Goal: Communication & Community: Answer question/provide support

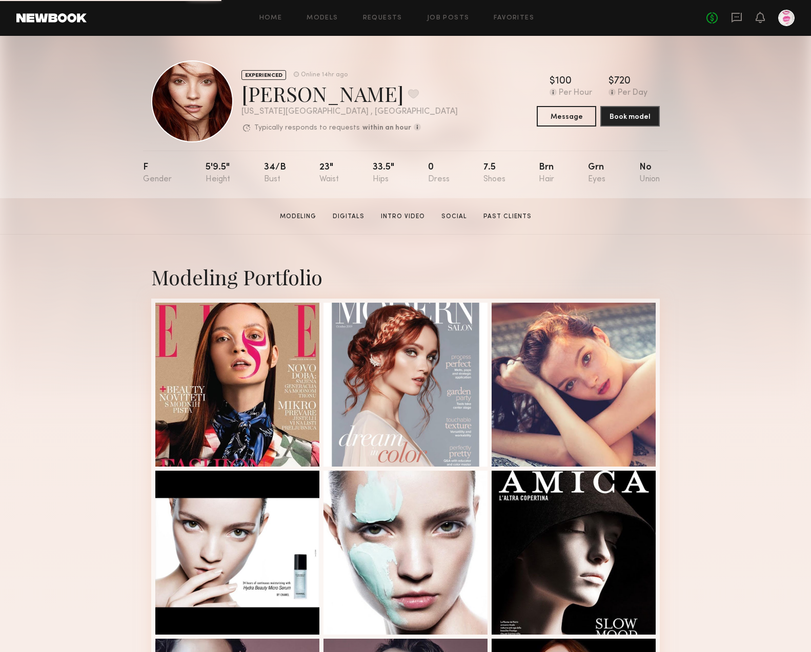
click at [791, 19] on div at bounding box center [786, 18] width 16 height 16
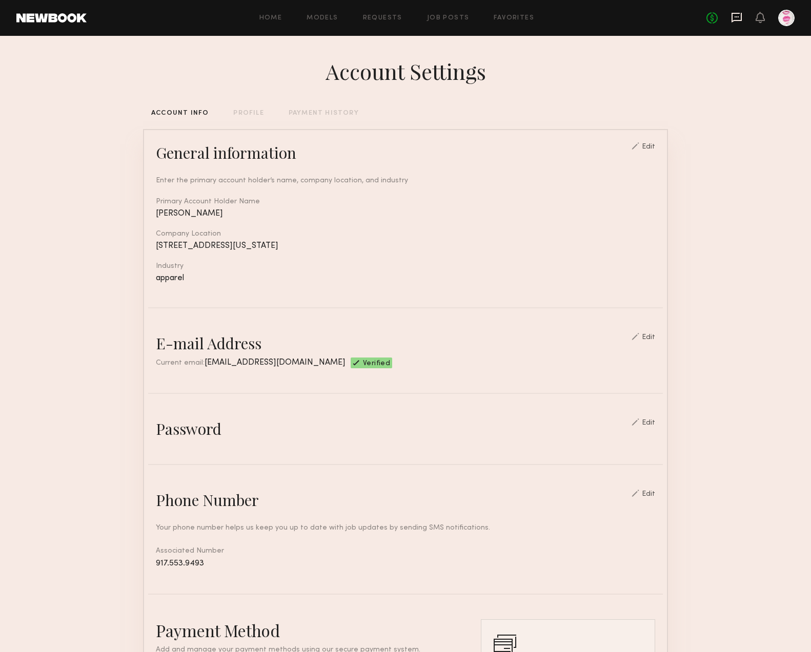
click at [733, 18] on icon at bounding box center [736, 17] width 11 height 11
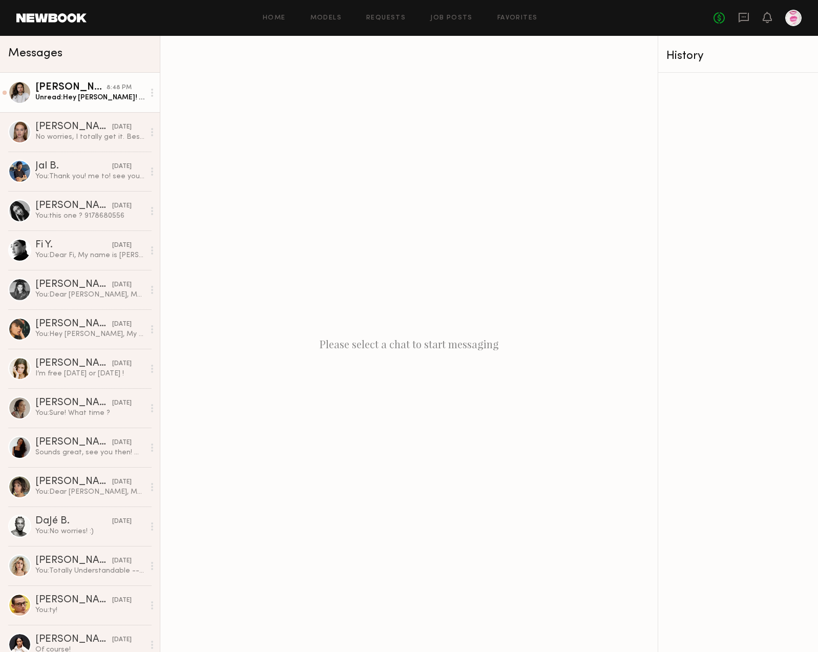
click at [91, 107] on link "[PERSON_NAME] 8:48 PM Unread: Hey [PERSON_NAME]! Yes, [DATE] will be great. LMK…" at bounding box center [80, 92] width 160 height 39
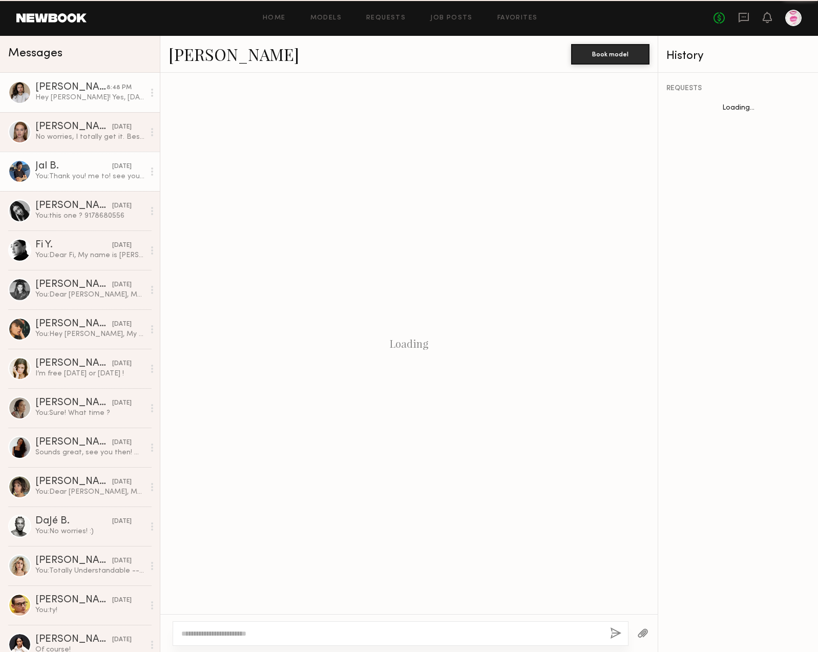
scroll to position [666, 0]
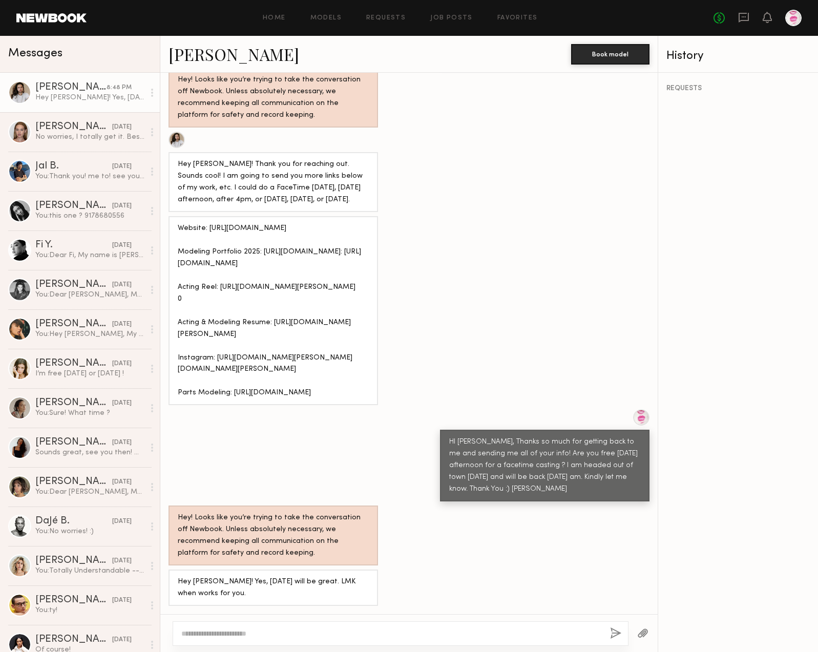
click at [276, 634] on textarea at bounding box center [391, 634] width 421 height 10
type textarea "**********"
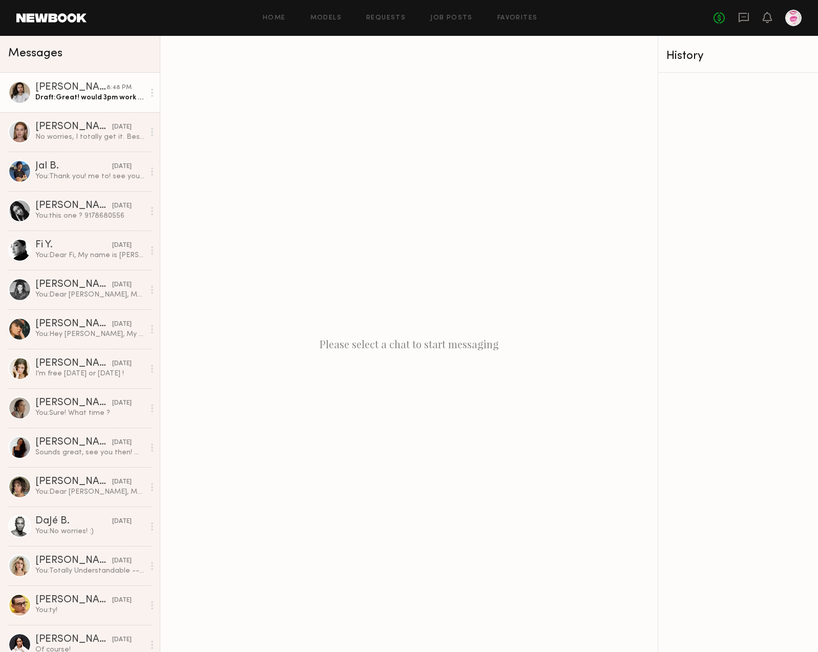
click at [98, 92] on div "[PERSON_NAME]" at bounding box center [70, 87] width 71 height 10
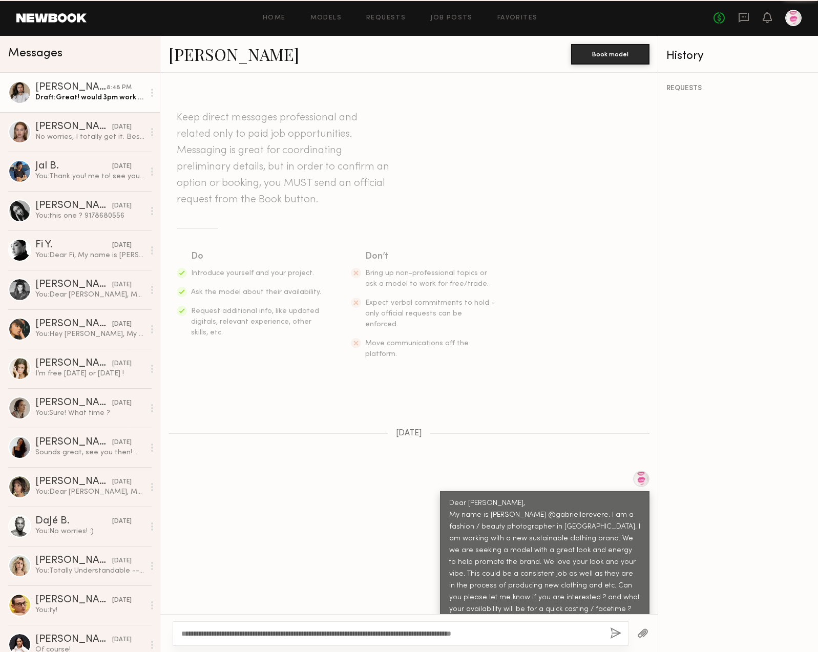
scroll to position [666, 0]
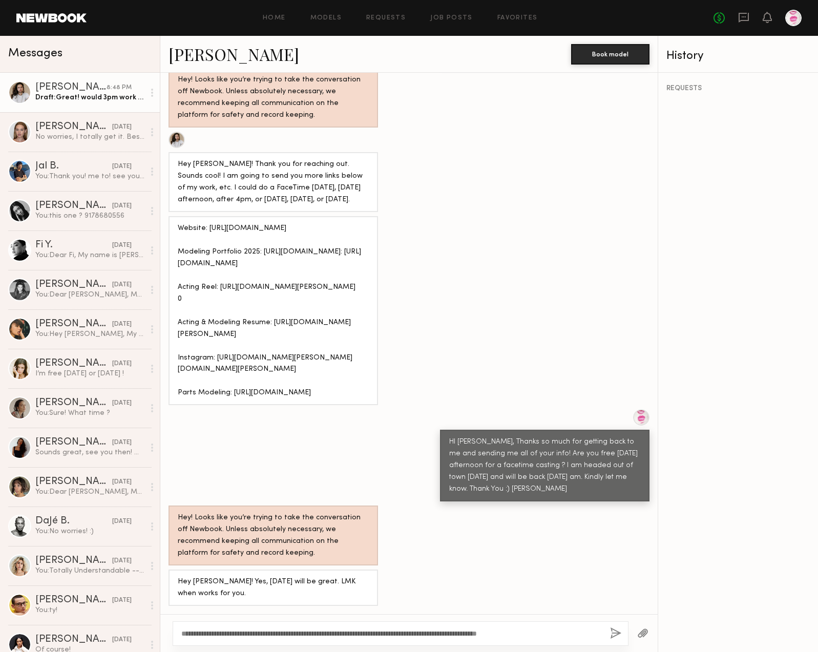
type textarea "**********"
click at [615, 632] on button "button" at bounding box center [615, 634] width 11 height 13
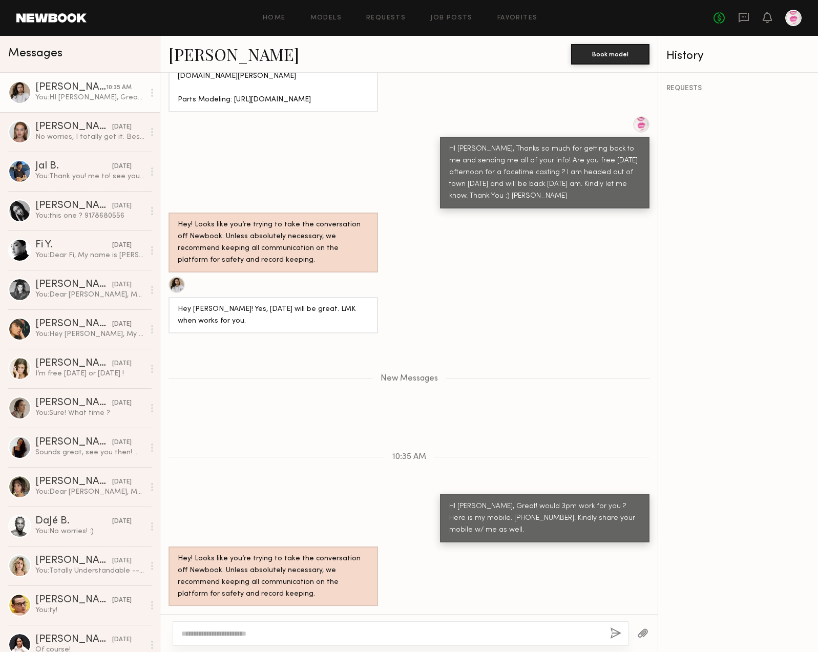
scroll to position [959, 0]
